Goal: Task Accomplishment & Management: Use online tool/utility

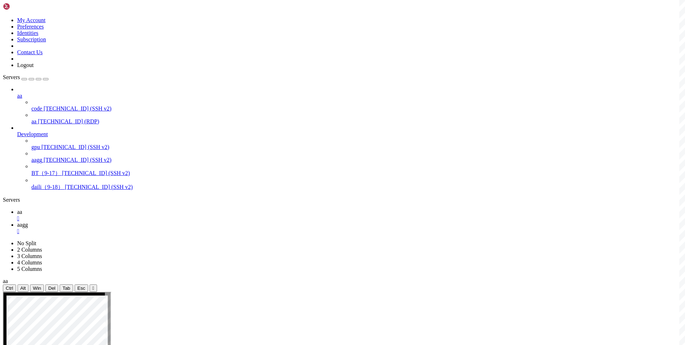
click at [152, 228] on div "" at bounding box center [349, 231] width 665 height 6
